Goal: Check status: Check status

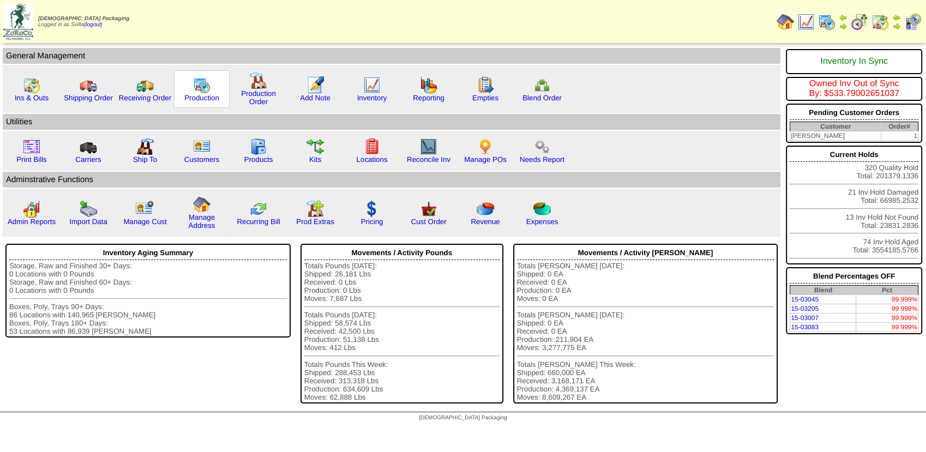
click at [208, 92] on img at bounding box center [201, 84] width 17 height 17
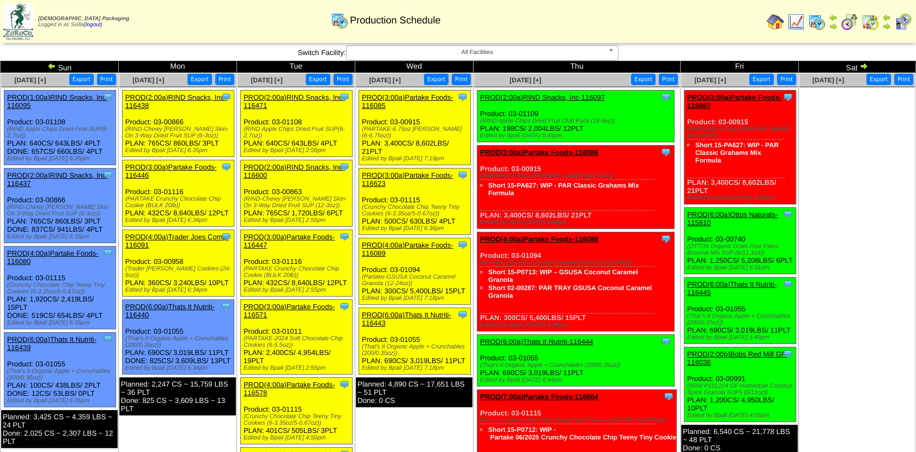
drag, startPoint x: 529, startPoint y: 333, endPoint x: 523, endPoint y: 333, distance: 6.5
click at [529, 337] on link "PROD(6:00a)Thats It Nutriti-116444" at bounding box center [536, 341] width 113 height 8
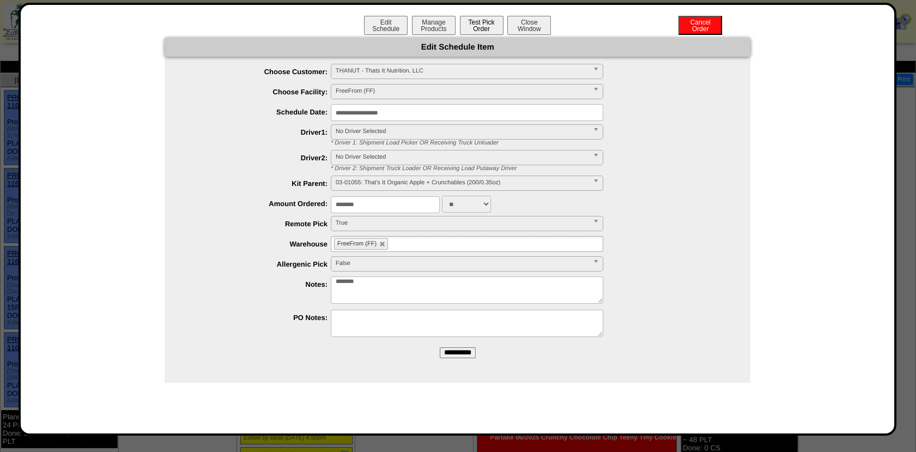
click at [478, 20] on button "Test Pick Order" at bounding box center [482, 25] width 44 height 19
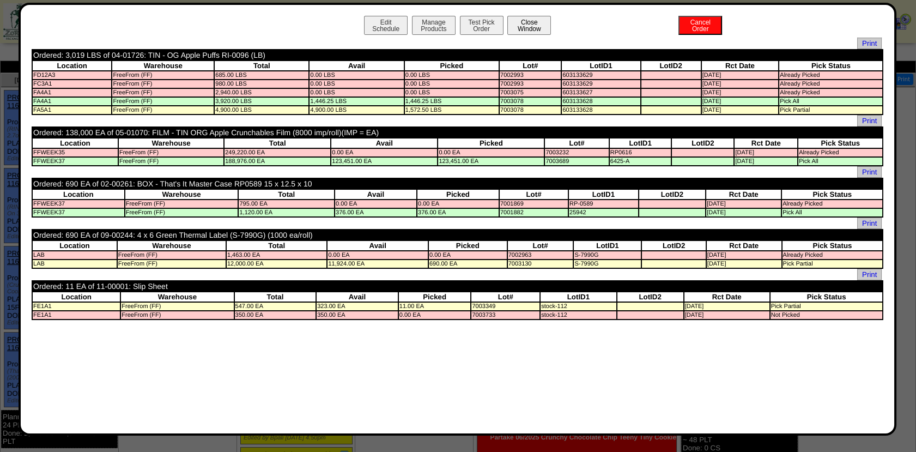
click at [512, 24] on button "Close Window" at bounding box center [530, 25] width 44 height 19
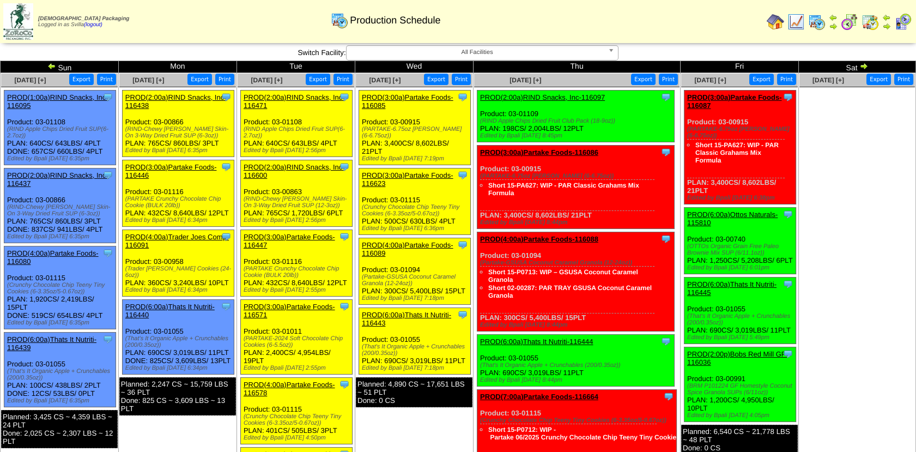
click at [411, 311] on link "PROD(6:00a)Thats It Nutriti-116443" at bounding box center [406, 319] width 89 height 16
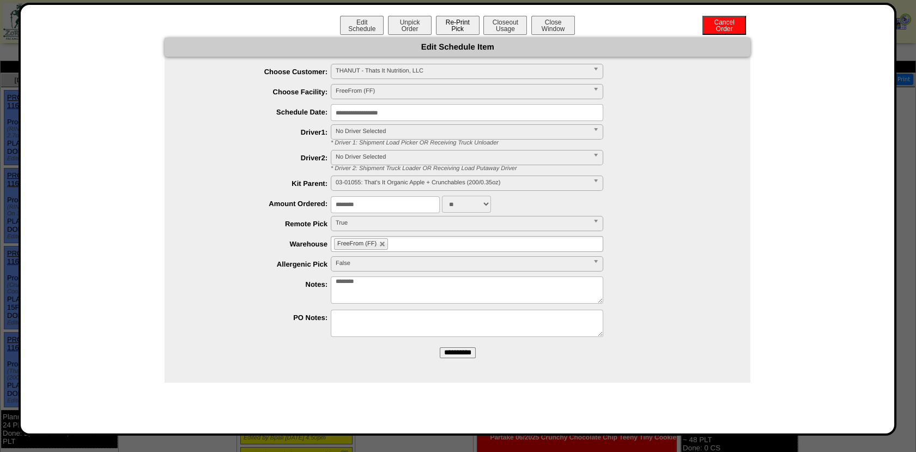
click at [458, 28] on button "Re-Print Pick" at bounding box center [458, 25] width 44 height 19
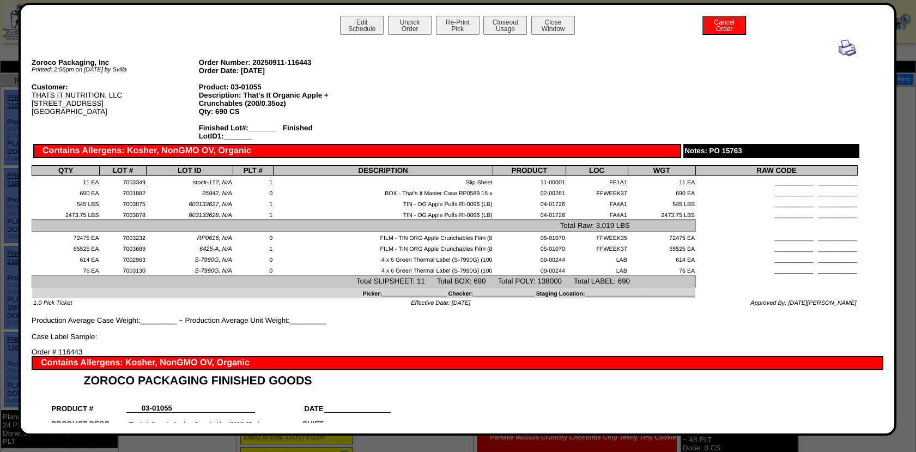
click at [828, 46] on div at bounding box center [444, 47] width 823 height 17
click at [844, 51] on img at bounding box center [847, 47] width 17 height 17
